Goal: Information Seeking & Learning: Learn about a topic

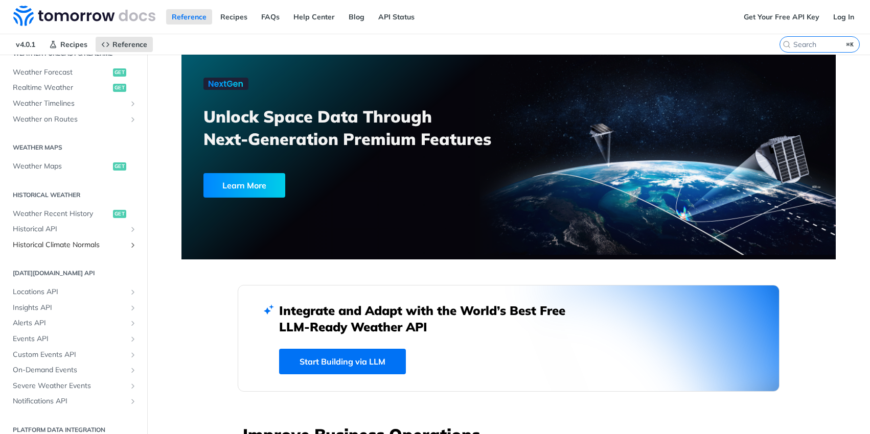
scroll to position [244, 0]
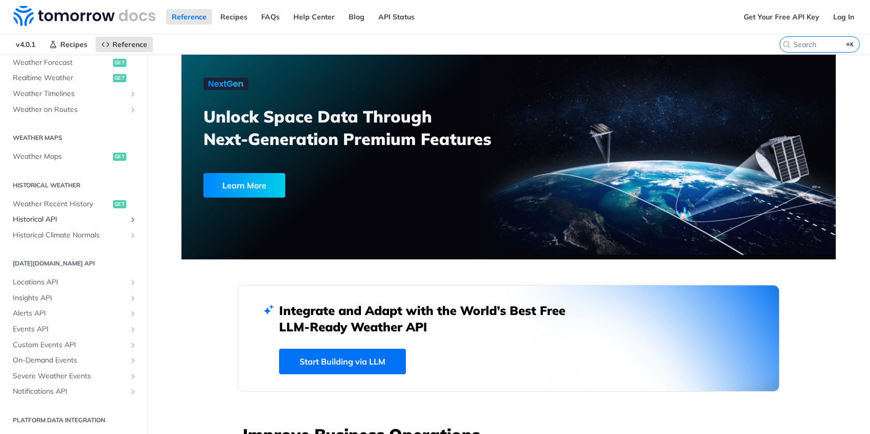
click at [63, 216] on span "Historical API" at bounding box center [69, 220] width 113 height 10
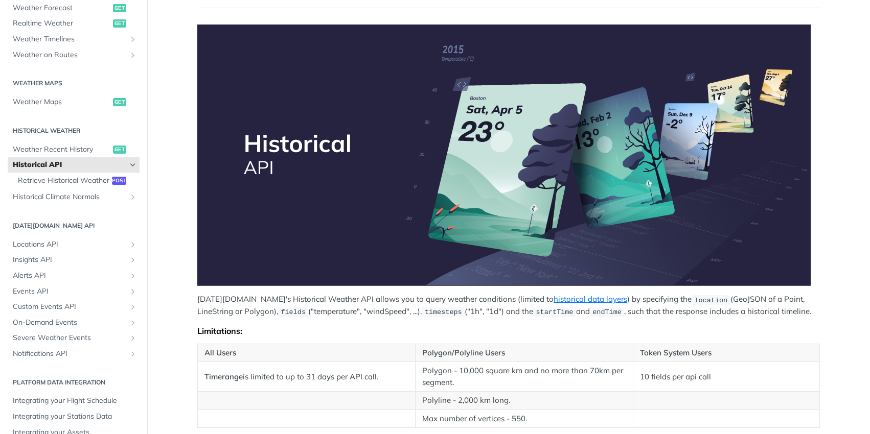
scroll to position [143, 0]
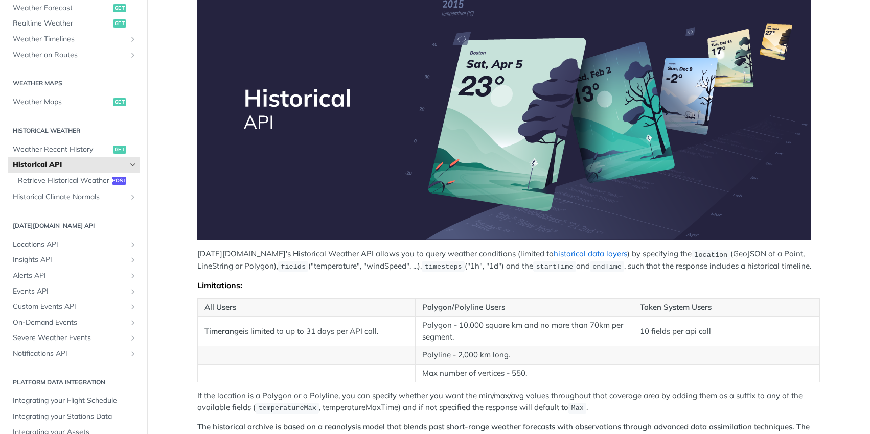
click at [572, 253] on link "historical data layers" at bounding box center [590, 254] width 74 height 10
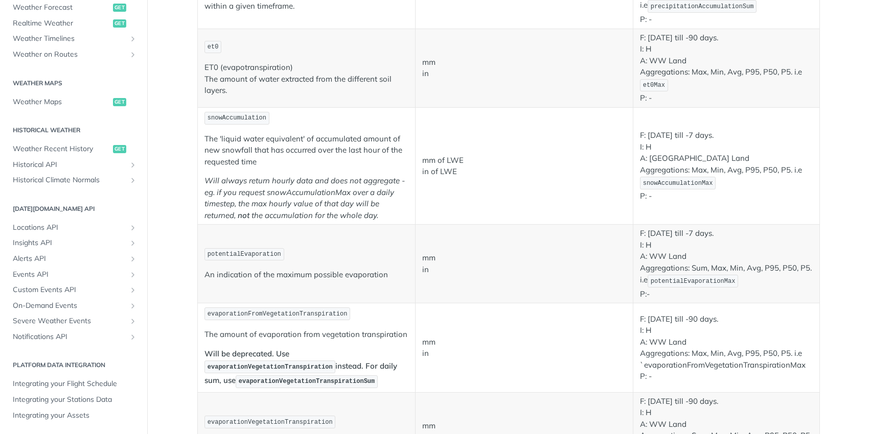
scroll to position [1027, 0]
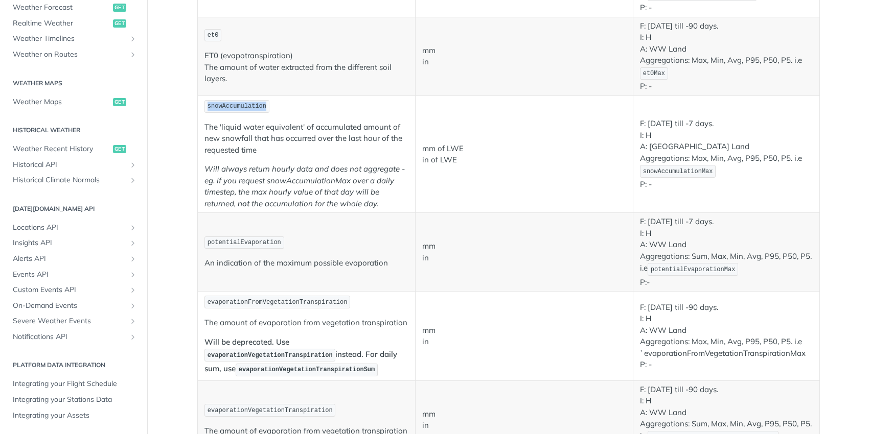
drag, startPoint x: 207, startPoint y: 104, endPoint x: 286, endPoint y: 104, distance: 78.7
click at [286, 104] on p "snowAccumulation" at bounding box center [306, 106] width 204 height 15
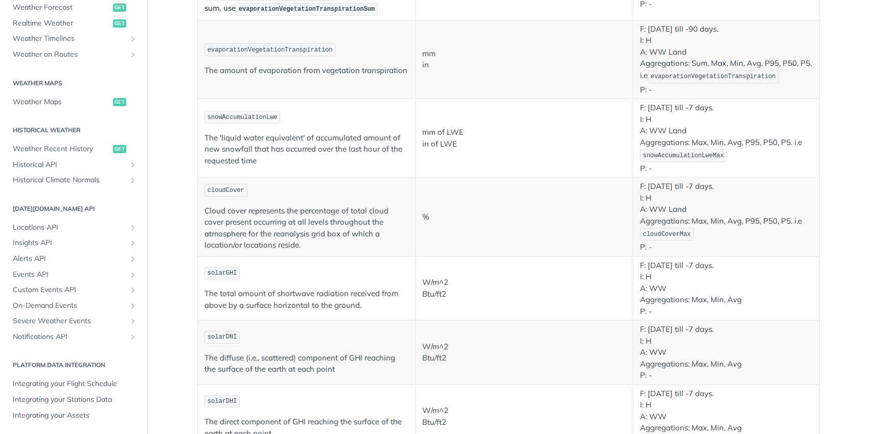
scroll to position [1396, 0]
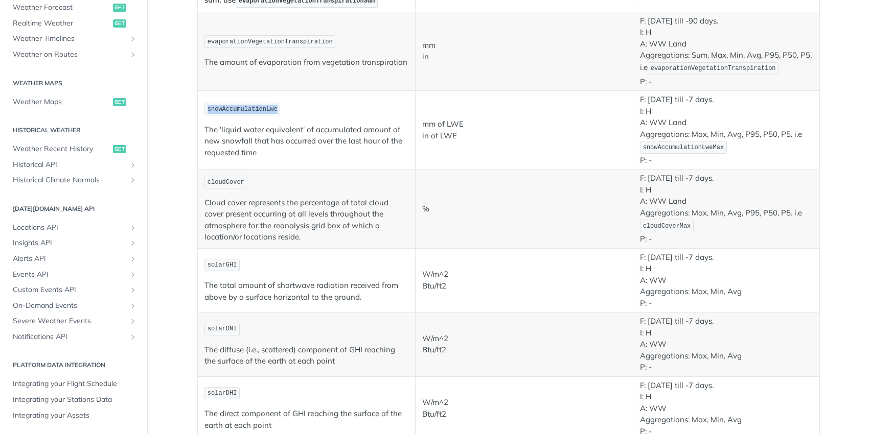
drag, startPoint x: 207, startPoint y: 107, endPoint x: 299, endPoint y: 108, distance: 92.0
click at [299, 108] on p "snowAccumulationLwe" at bounding box center [306, 109] width 204 height 15
copy span "snowAccumulationLwe"
click at [309, 132] on p "The 'liquid water equivalent' of accumulated amount of new snowfall that has oc…" at bounding box center [306, 141] width 204 height 35
drag, startPoint x: 207, startPoint y: 108, endPoint x: 290, endPoint y: 108, distance: 82.8
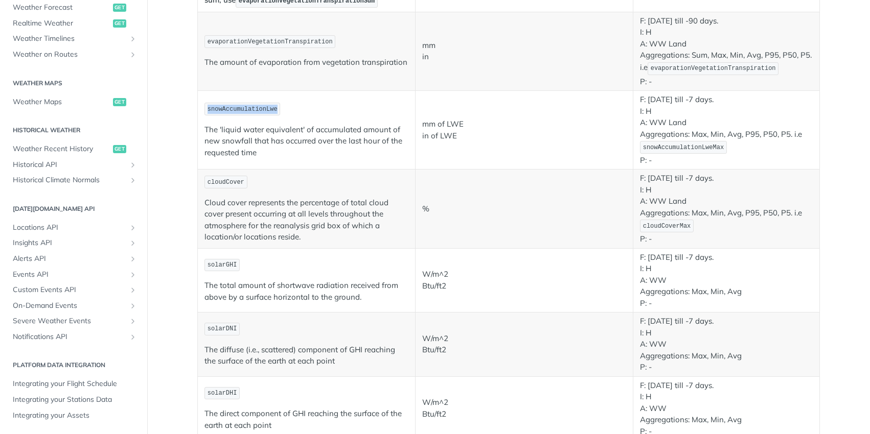
click at [290, 108] on p "snowAccumulationLwe" at bounding box center [306, 109] width 204 height 15
copy span "snowAccumulationLwe"
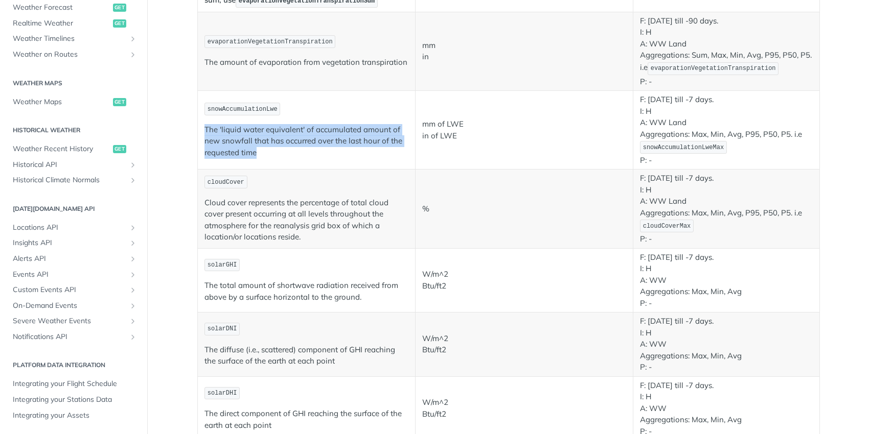
drag, startPoint x: 207, startPoint y: 130, endPoint x: 271, endPoint y: 152, distance: 67.1
click at [271, 152] on td "snowAccumulationLwe The 'liquid water equivalent' of accumulated amount of new …" at bounding box center [307, 130] width 218 height 79
copy p "The 'liquid water equivalent' of accumulated amount of new snowfall that has oc…"
